Goal: Task Accomplishment & Management: Use online tool/utility

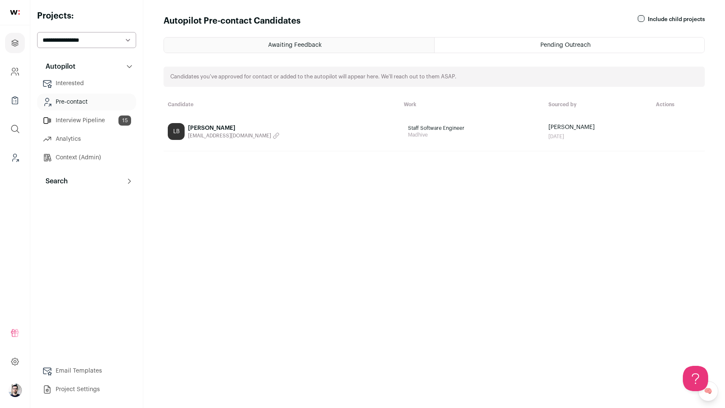
click at [279, 49] on div "Awaiting Feedback" at bounding box center [299, 45] width 270 height 15
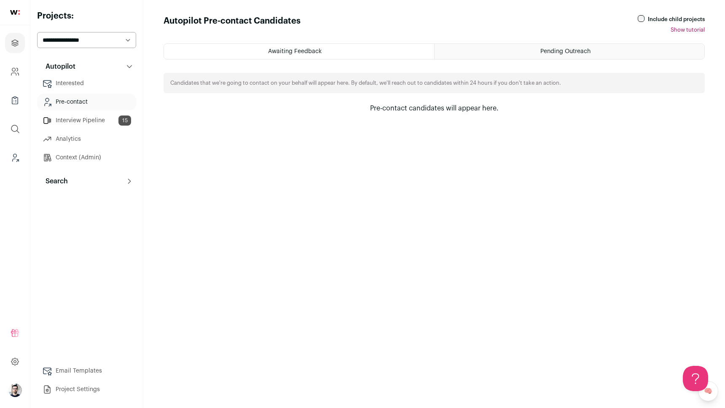
click at [501, 52] on div "Pending Outreach" at bounding box center [569, 51] width 270 height 15
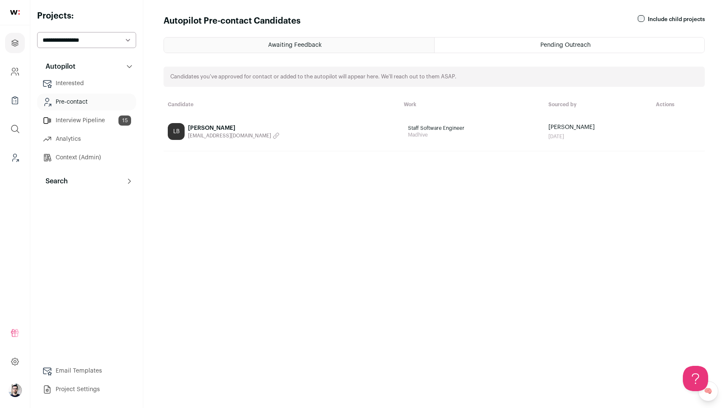
click at [285, 131] on link "LB Luke Berg lukecberg@gmail.com" at bounding box center [282, 131] width 228 height 17
click at [299, 46] on span "Awaiting Feedback" at bounding box center [295, 45] width 54 height 6
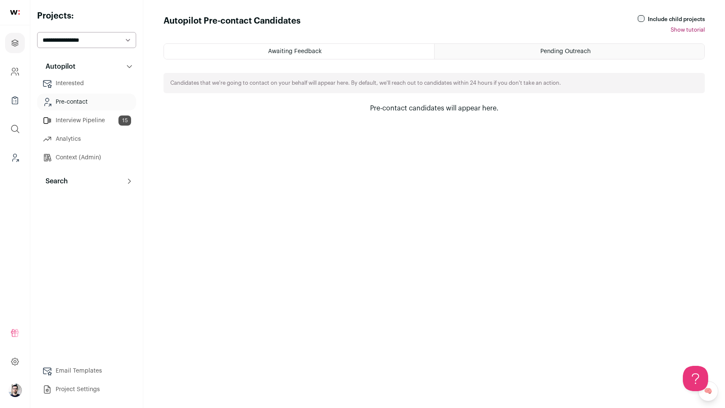
click at [543, 49] on span "Pending Outreach" at bounding box center [565, 51] width 50 height 6
